Goal: Task Accomplishment & Management: Manage account settings

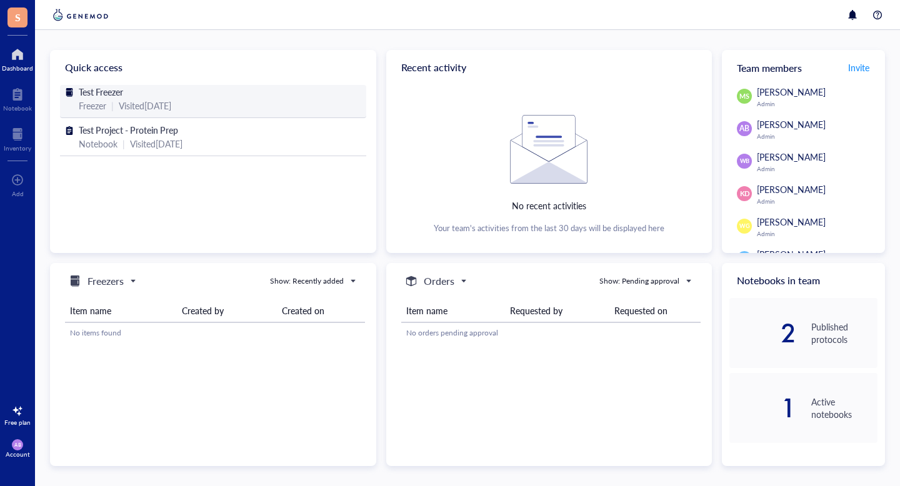
click at [159, 101] on div "Visited [DATE]" at bounding box center [145, 106] width 52 height 14
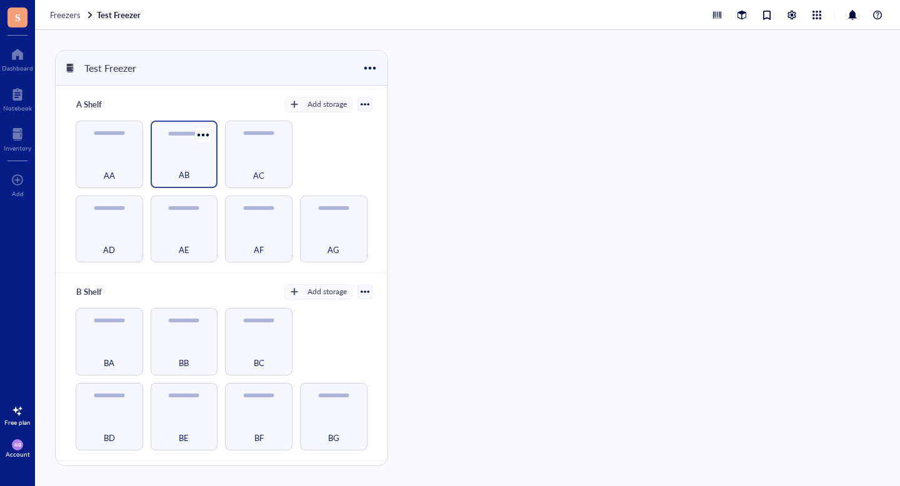
click at [190, 166] on div "AB" at bounding box center [184, 167] width 55 height 27
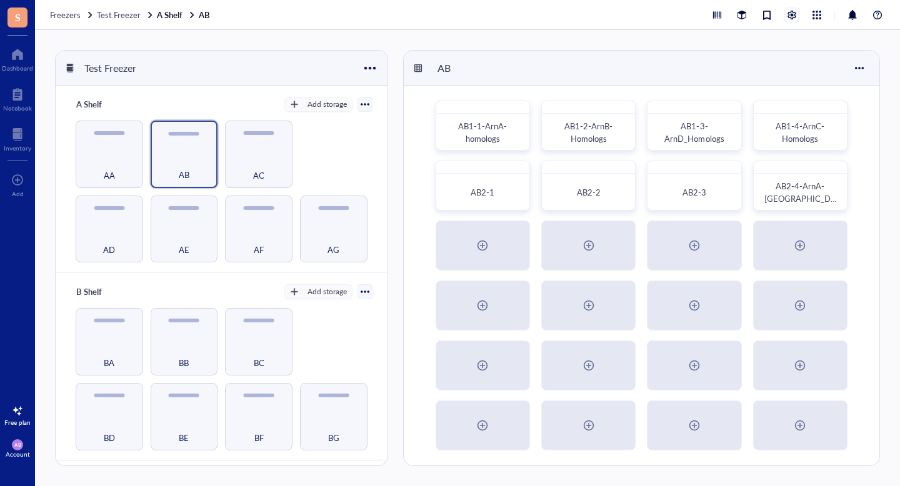
click at [791, 11] on div at bounding box center [792, 15] width 14 height 14
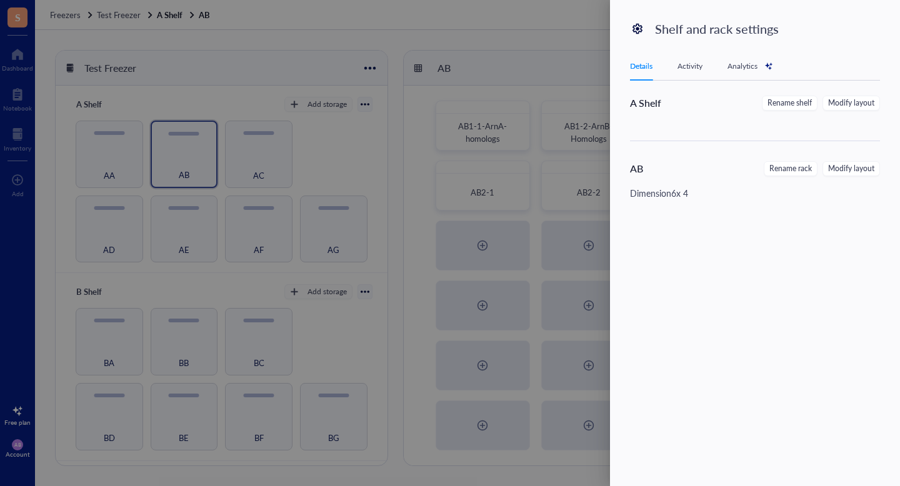
click at [569, 50] on div at bounding box center [450, 243] width 900 height 486
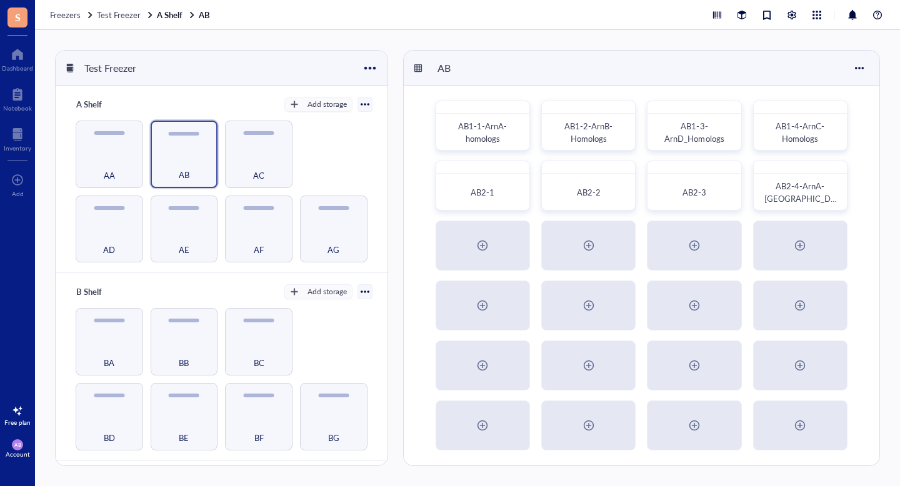
click at [22, 446] on span "AB" at bounding box center [17, 444] width 11 height 11
click at [492, 17] on div "Freezers Test Freezer A Shelf AB" at bounding box center [467, 15] width 865 height 30
click at [11, 66] on div "Dashboard" at bounding box center [17, 67] width 31 height 7
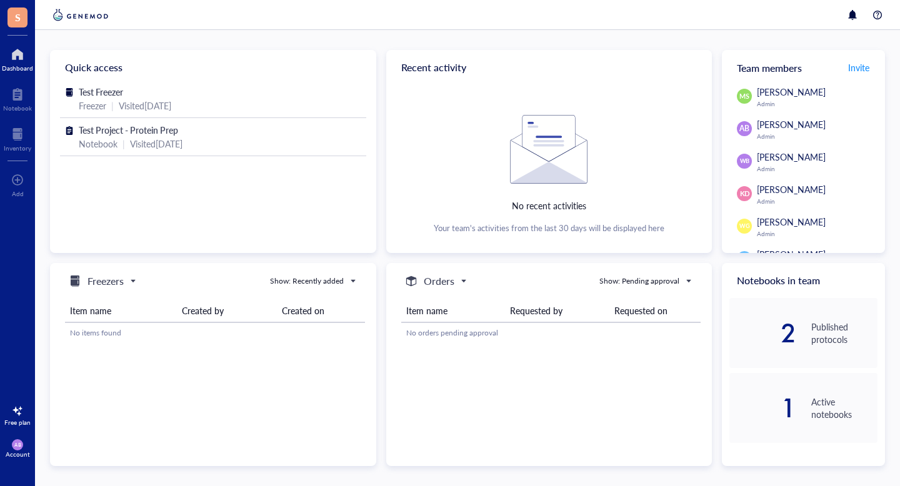
scroll to position [50, 0]
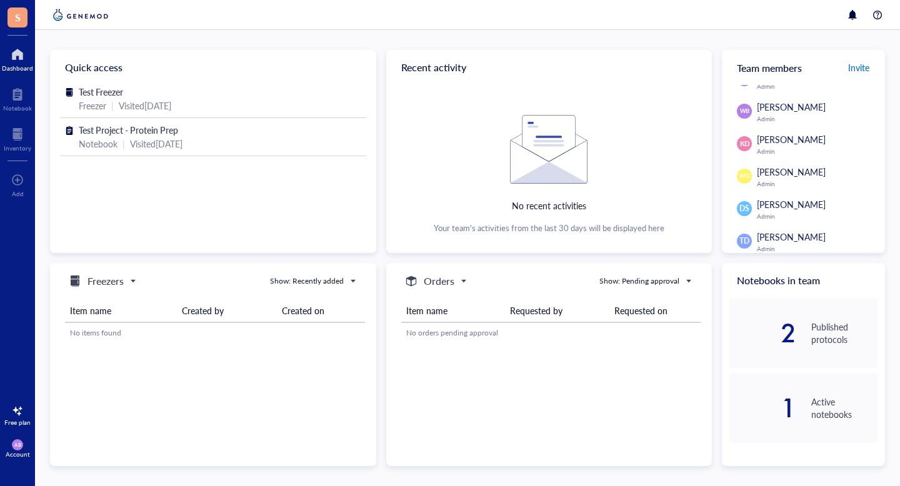
click at [859, 66] on span "Invite" at bounding box center [858, 67] width 21 height 12
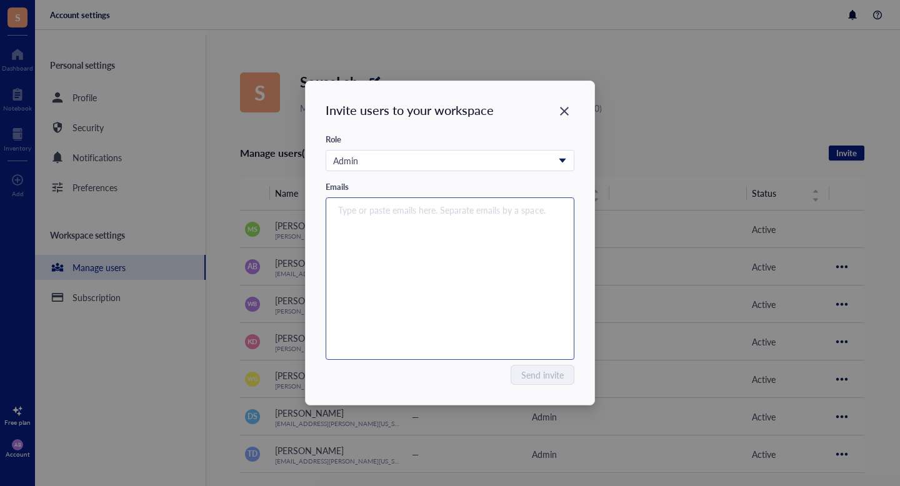
click at [401, 221] on div "Type or paste emails here. Separate emails by a space." at bounding box center [449, 279] width 237 height 156
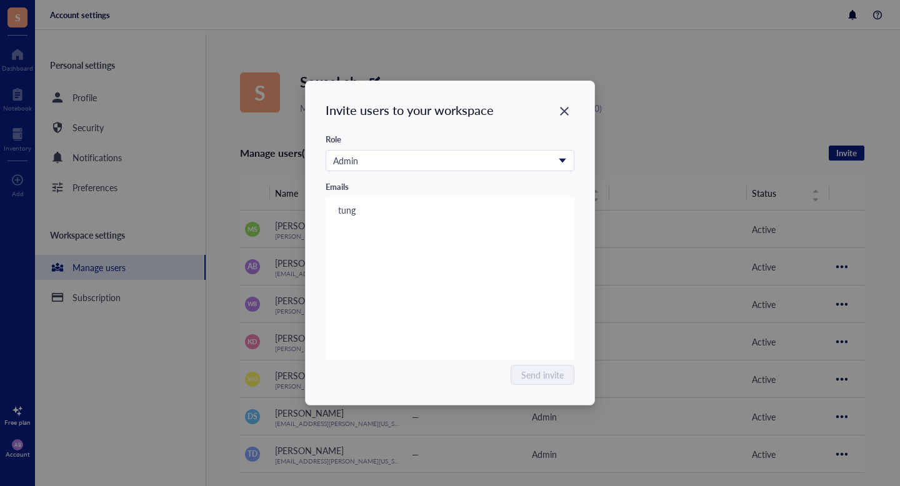
type input "tung"
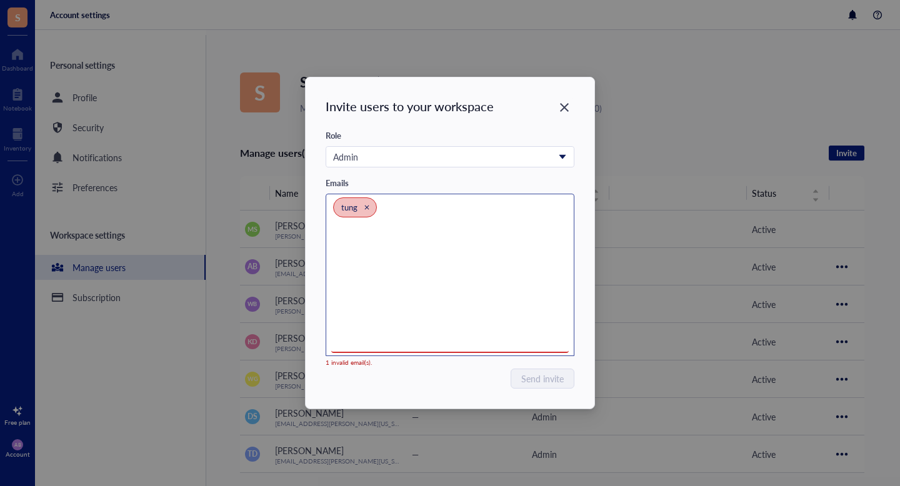
click at [368, 207] on icon "Close" at bounding box center [367, 207] width 6 height 6
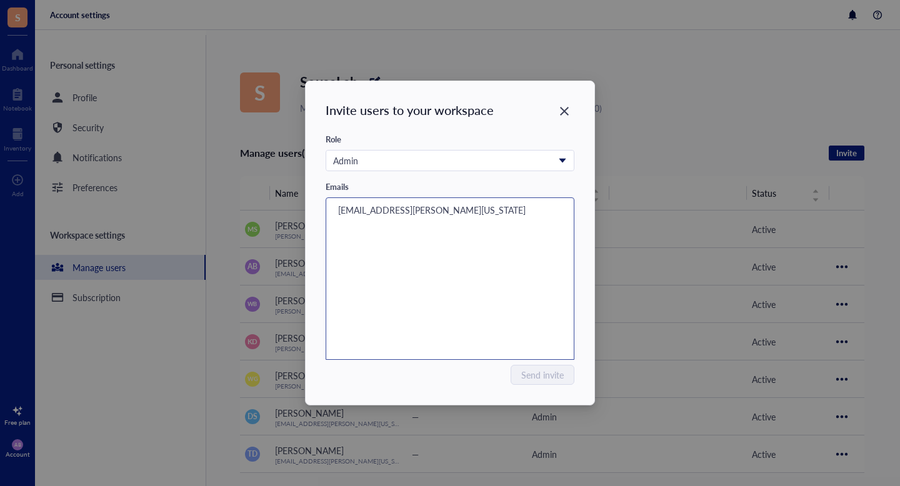
type input "[EMAIL_ADDRESS][PERSON_NAME][US_STATE][DOMAIN_NAME]"
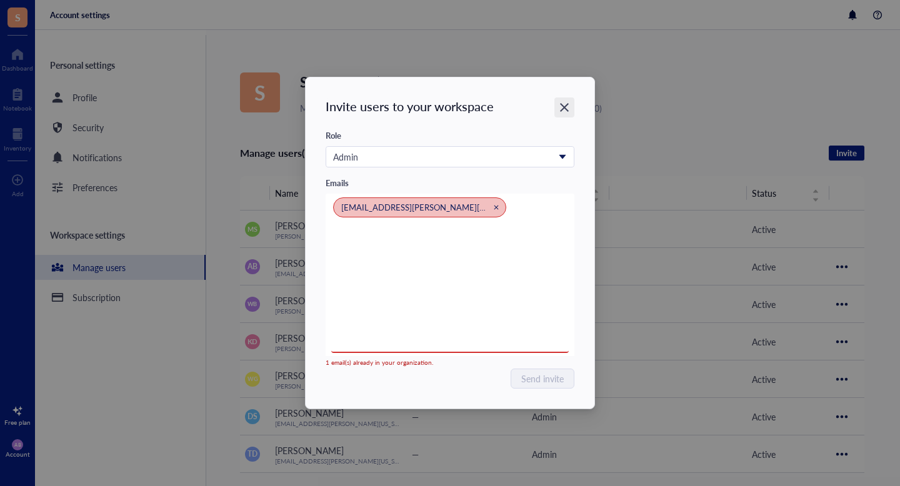
click at [563, 103] on icon "Close" at bounding box center [565, 108] width 12 height 12
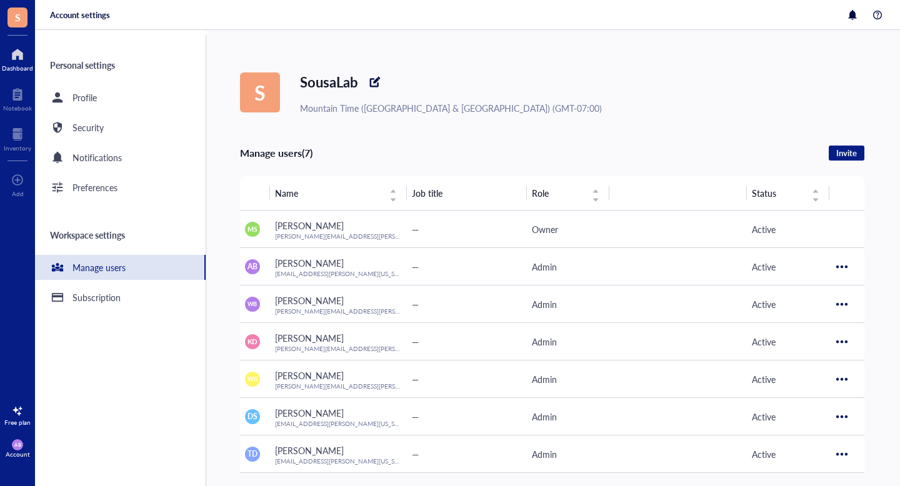
click at [19, 57] on div at bounding box center [17, 54] width 31 height 20
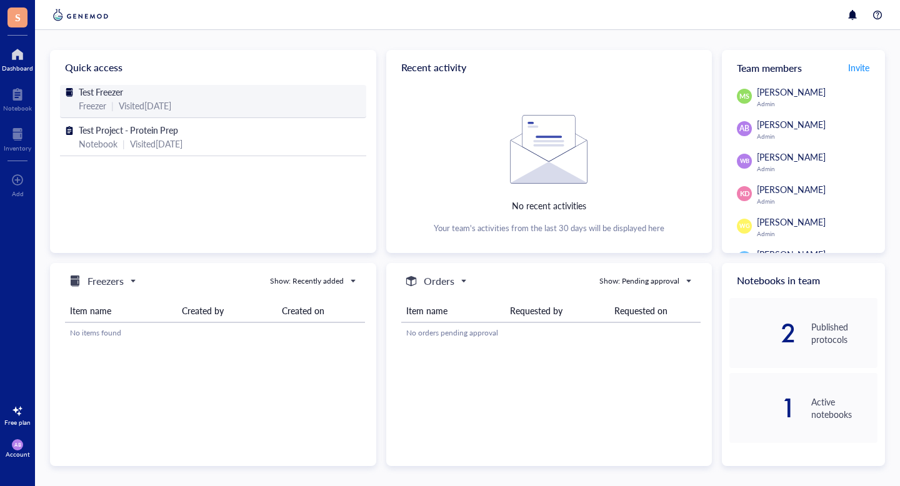
click at [139, 103] on div "Visited [DATE]" at bounding box center [145, 106] width 52 height 14
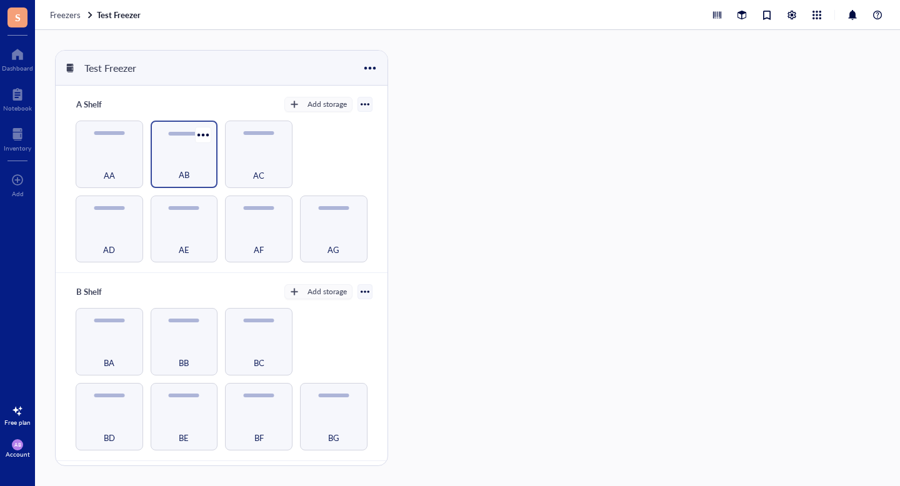
click at [171, 157] on div "AB" at bounding box center [184, 167] width 55 height 27
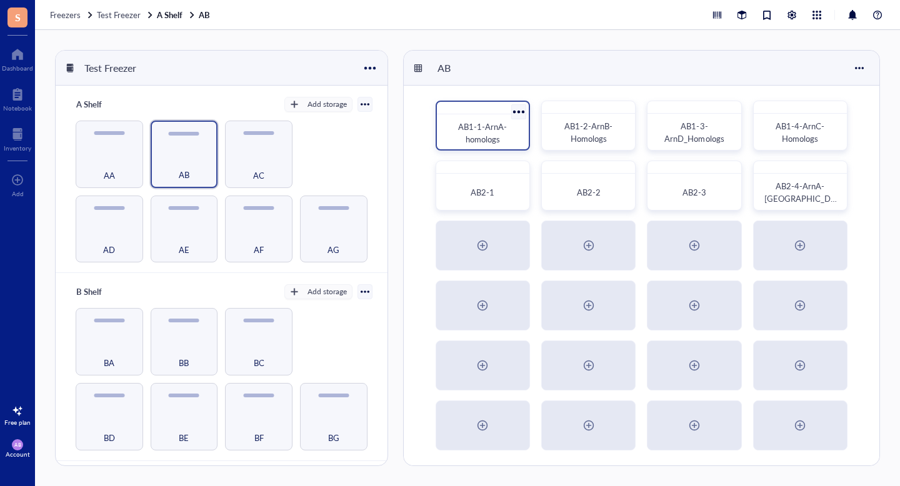
click at [502, 129] on span "AB1-1-ArnA-homologs" at bounding box center [482, 133] width 49 height 24
